Goal: Navigation & Orientation: Understand site structure

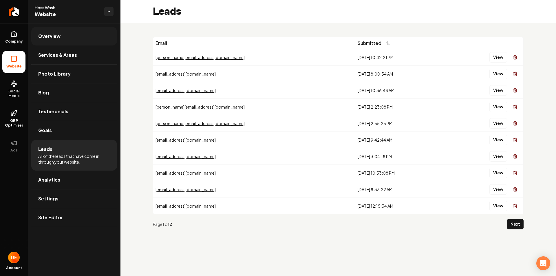
click at [70, 38] on link "Overview" at bounding box center [74, 36] width 86 height 19
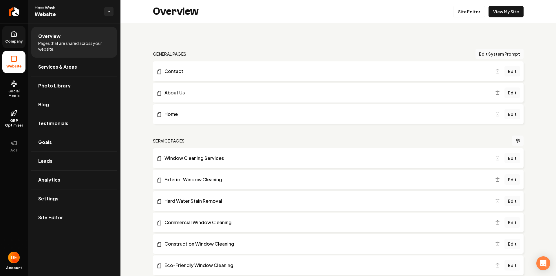
click at [18, 38] on link "Company" at bounding box center [13, 37] width 23 height 23
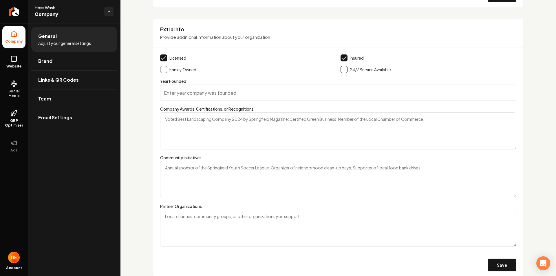
scroll to position [893, 0]
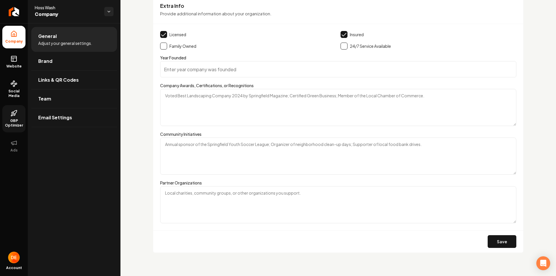
click at [13, 119] on span "GBP Optimizer" at bounding box center [13, 122] width 23 height 9
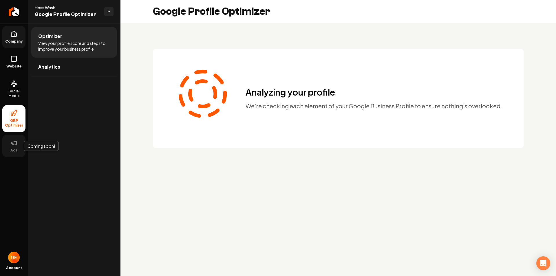
click at [14, 143] on icon at bounding box center [13, 142] width 7 height 7
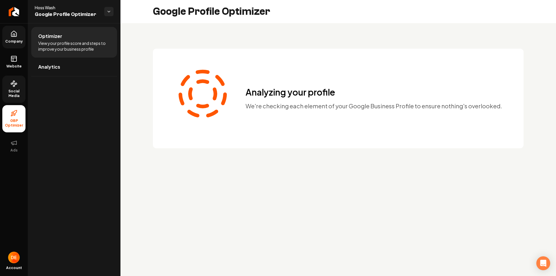
click at [15, 92] on span "Social Media" at bounding box center [13, 93] width 23 height 9
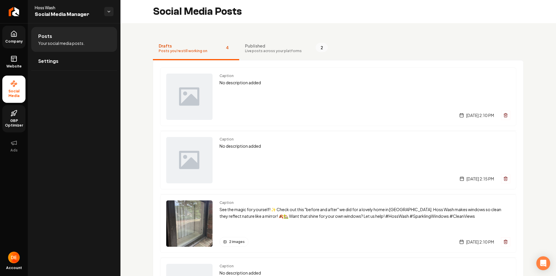
scroll to position [61, 0]
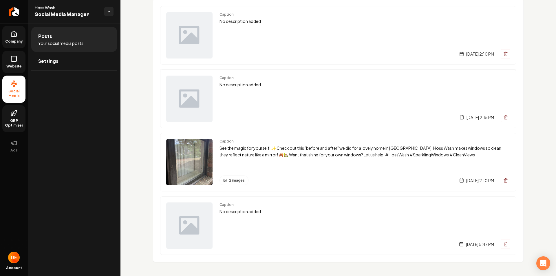
click at [22, 62] on link "Website" at bounding box center [13, 62] width 23 height 23
